Goal: Navigation & Orientation: Find specific page/section

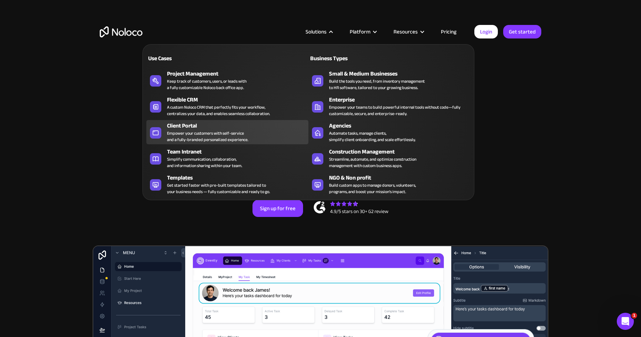
click at [226, 131] on div "Empower your customers with self-service and a fully-branded personalized exper…" at bounding box center [207, 136] width 81 height 13
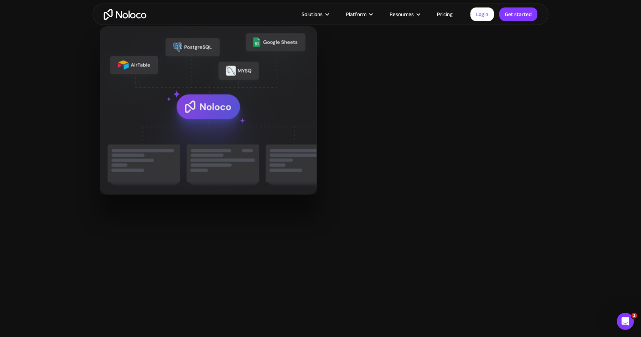
scroll to position [911, 0]
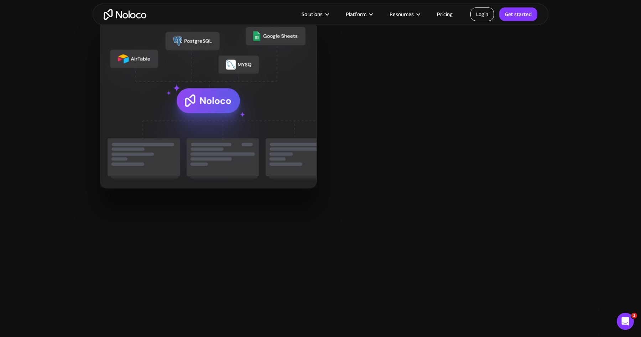
click at [480, 16] on link "Login" at bounding box center [481, 14] width 23 height 14
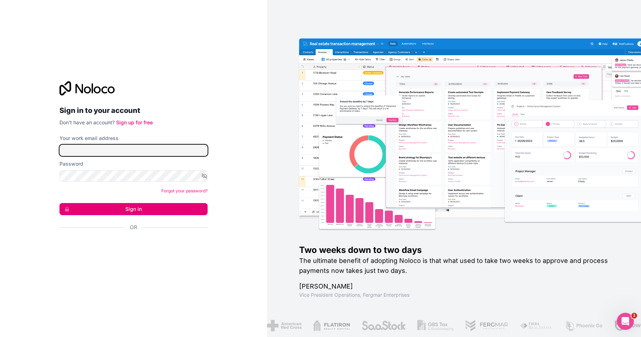
type input "jortijn@hellogekko.nl"
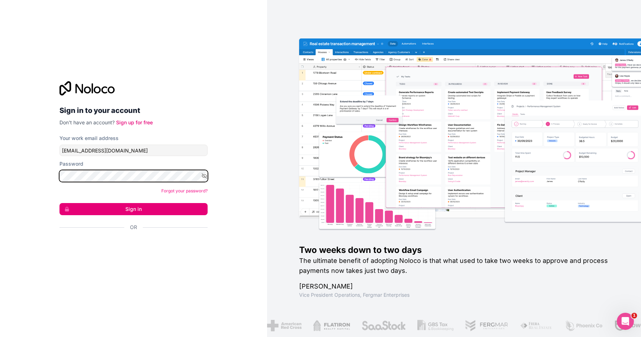
click at [59, 203] on button "Sign in" at bounding box center [133, 209] width 148 height 12
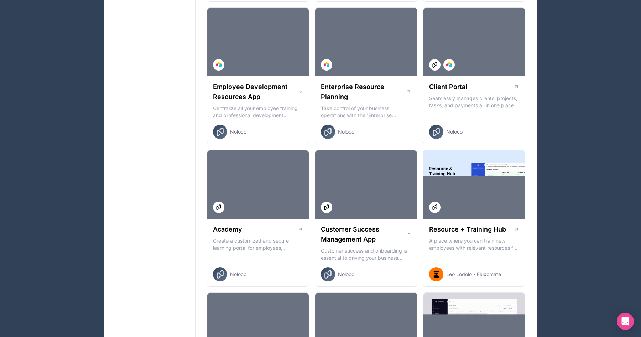
scroll to position [569, 0]
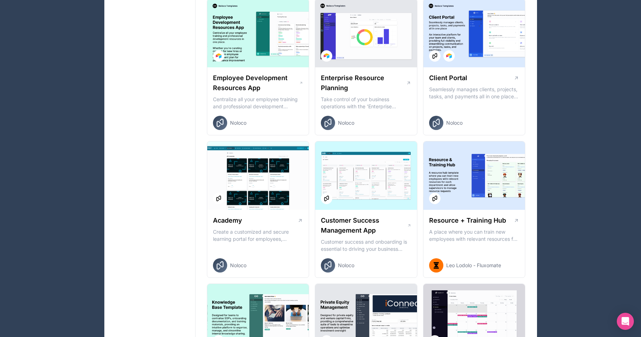
click at [495, 28] on div at bounding box center [474, 33] width 102 height 68
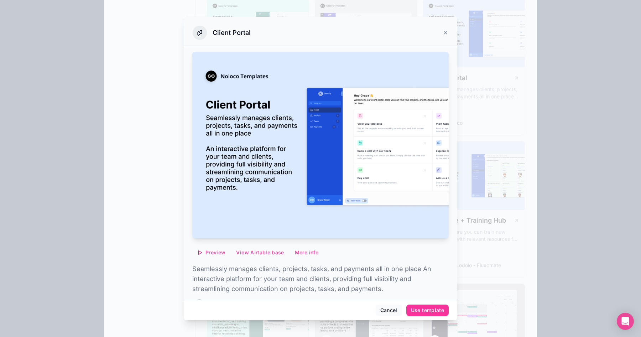
click at [213, 250] on span "Preview" at bounding box center [215, 252] width 20 height 6
click at [208, 217] on span "Preview with Noloco tables" at bounding box center [214, 217] width 73 height 9
click at [502, 124] on div at bounding box center [320, 168] width 641 height 337
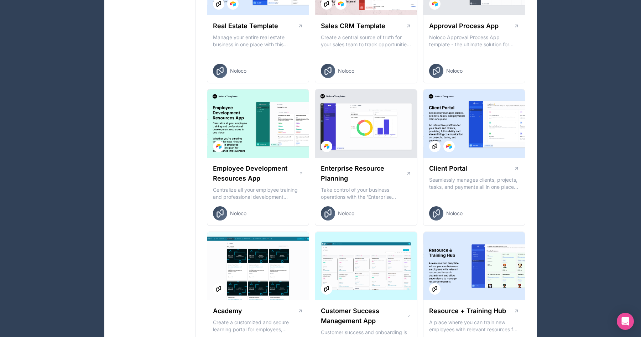
scroll to position [906, 0]
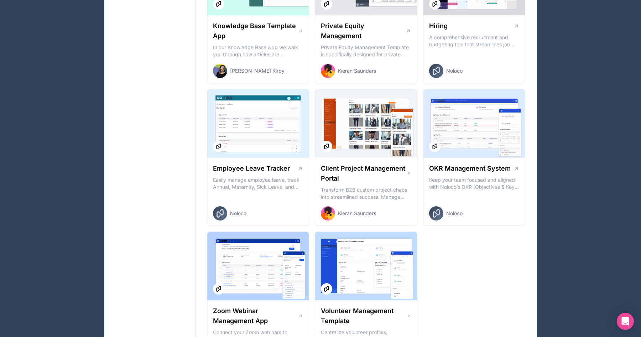
click at [365, 171] on h1 "Client Project Management Portal" at bounding box center [364, 173] width 86 height 20
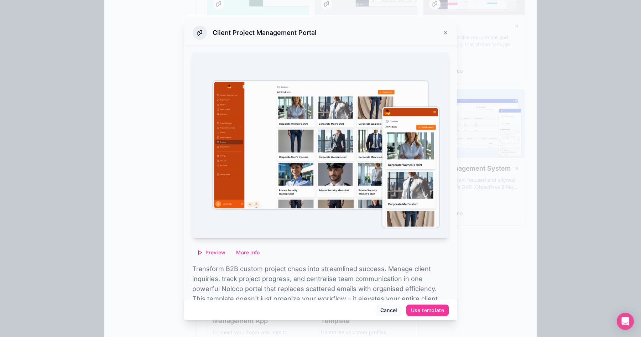
click at [211, 257] on button "Preview" at bounding box center [211, 252] width 38 height 11
